Goal: Find specific page/section: Find specific page/section

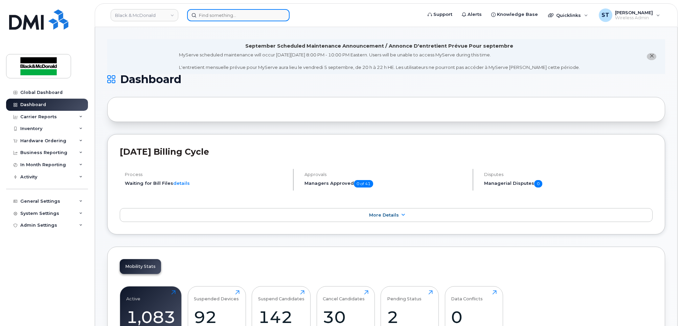
click at [282, 15] on div at bounding box center [238, 15] width 102 height 12
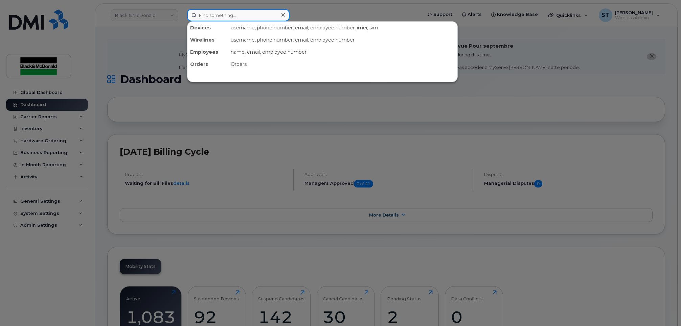
paste input "351690511828199"
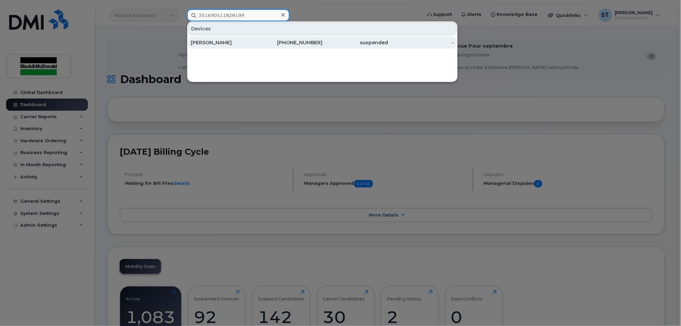
type input "351690511828199"
click at [228, 42] on div "Michael Li" at bounding box center [224, 42] width 66 height 7
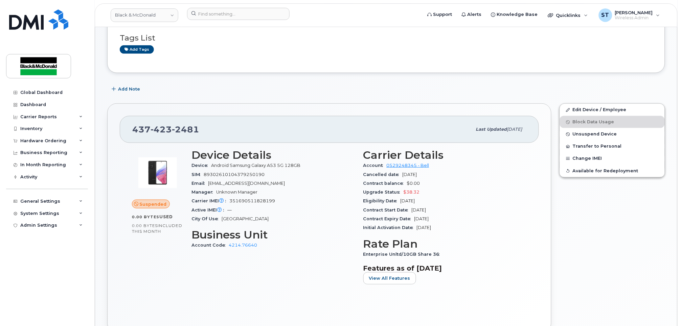
scroll to position [45, 0]
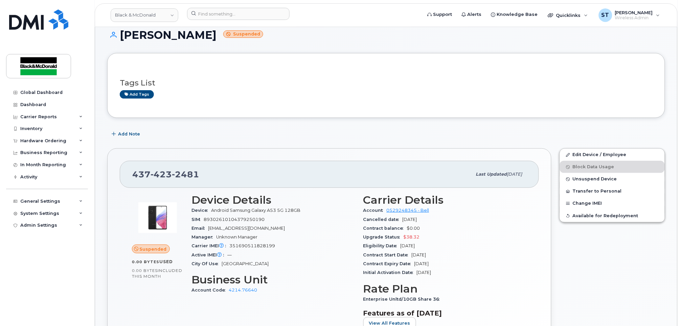
click at [210, 310] on div "Device Details Device Android Samsung Galaxy A53 5G 128GB SIM 89302610104379250…" at bounding box center [273, 264] width 172 height 149
click at [550, 305] on div "437 423 2481 Last updated Aug 28, 2025 Suspended 0.00 Bytes  used 0.00 Bytes  i…" at bounding box center [329, 263] width 444 height 230
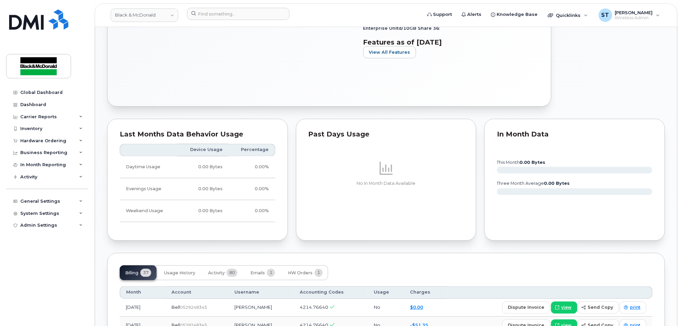
scroll to position [315, 0]
click at [354, 247] on div "Tags List Add tags Add Note 437 423 2481 Last updated Aug 28, 2025 Suspended 0.…" at bounding box center [386, 284] width 558 height 1002
click at [374, 246] on div "Tags List Add tags Add Note 437 423 2481 Last updated Aug 28, 2025 Suspended 0.…" at bounding box center [386, 284] width 558 height 1002
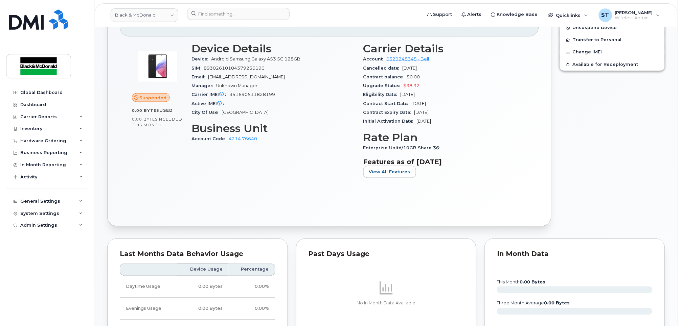
scroll to position [0, 0]
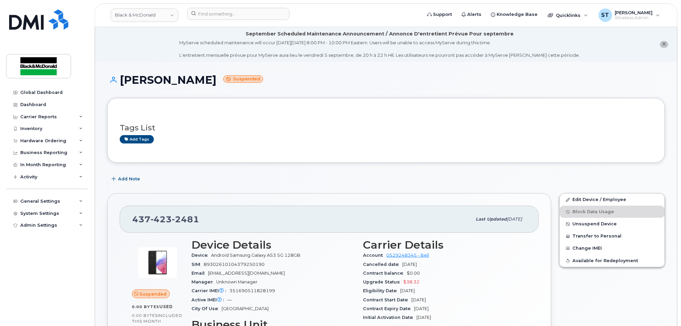
click at [332, 173] on div "Add Note" at bounding box center [386, 179] width 558 height 12
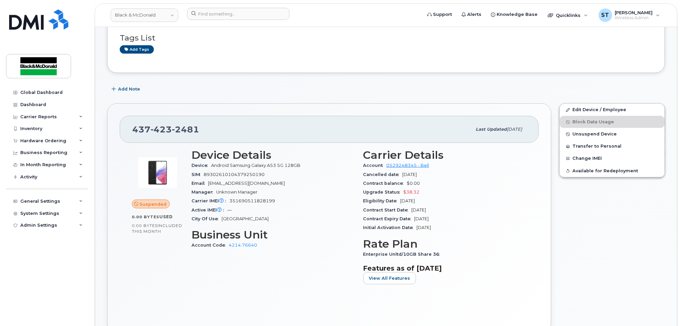
scroll to position [45, 0]
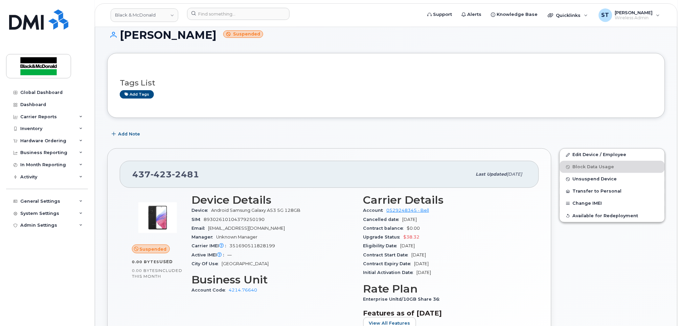
click at [417, 155] on div "437 423 2481 Last updated Aug 28, 2025 Suspended 0.00 Bytes  used 0.00 Bytes  i…" at bounding box center [329, 263] width 444 height 230
click at [289, 286] on div "Account Code 4214.76640" at bounding box center [273, 290] width 164 height 9
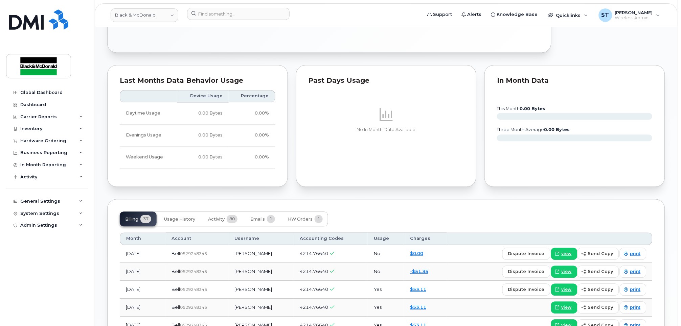
scroll to position [406, 0]
